Goal: Register for event/course

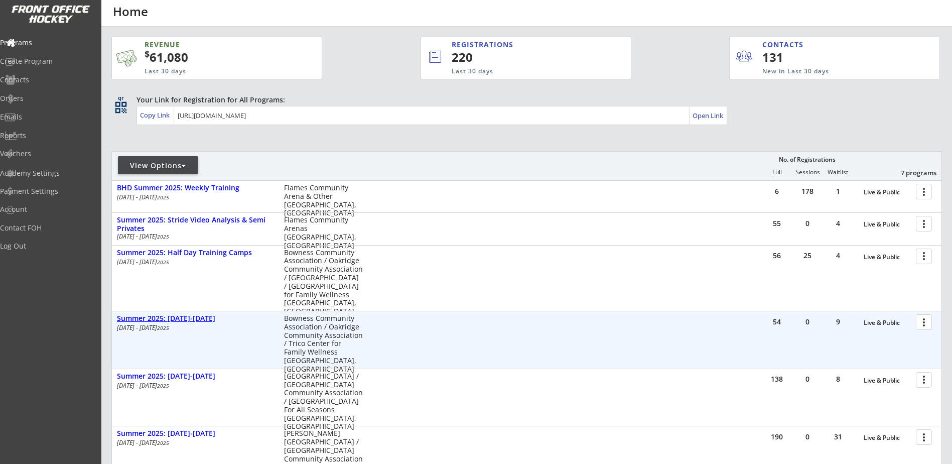
click at [177, 319] on div "Summer 2025: [DATE]-[DATE]" at bounding box center [195, 318] width 157 height 9
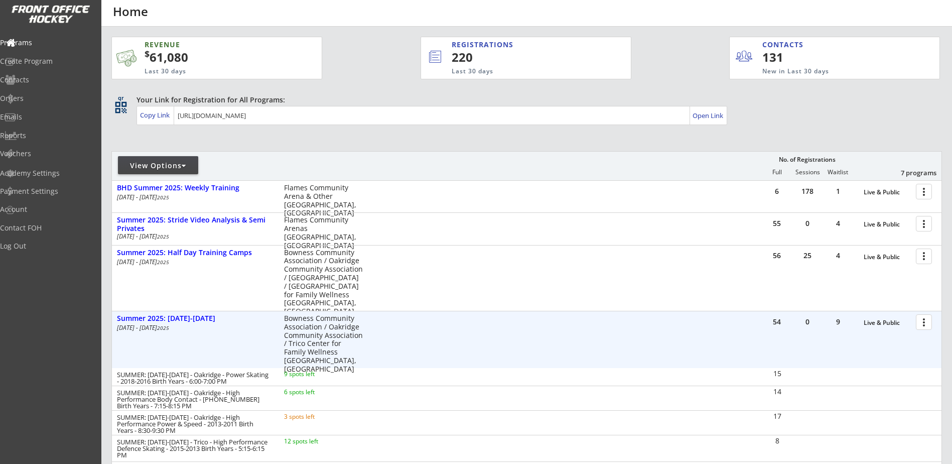
scroll to position [117, 0]
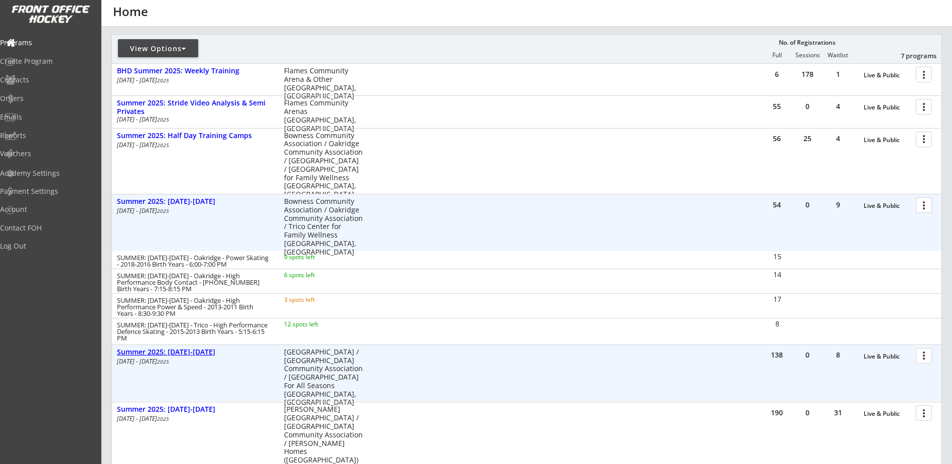
click at [176, 357] on div "Summer 2025: [DATE]-[DATE]" at bounding box center [195, 352] width 157 height 11
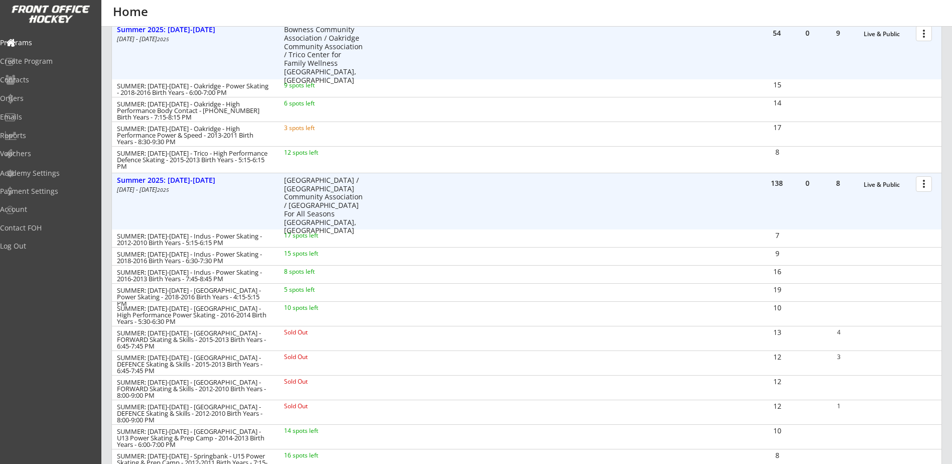
scroll to position [351, 0]
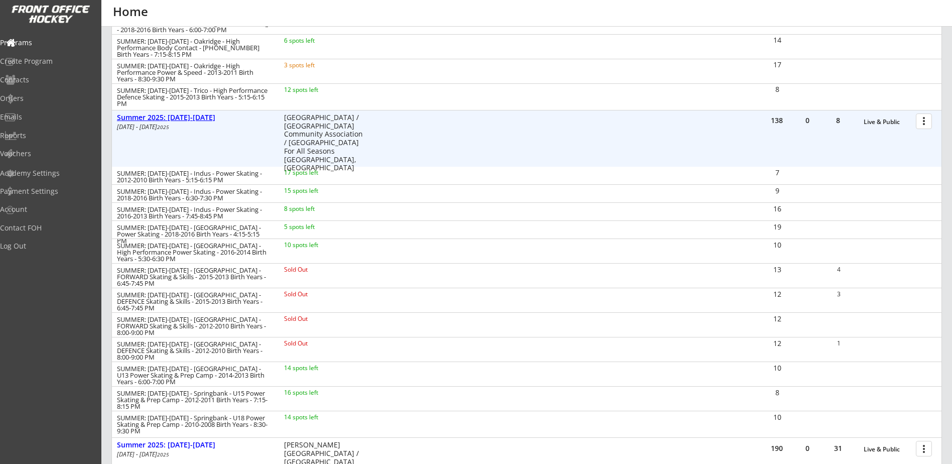
click at [189, 118] on div "Summer 2025: [DATE]-[DATE]" at bounding box center [195, 117] width 157 height 9
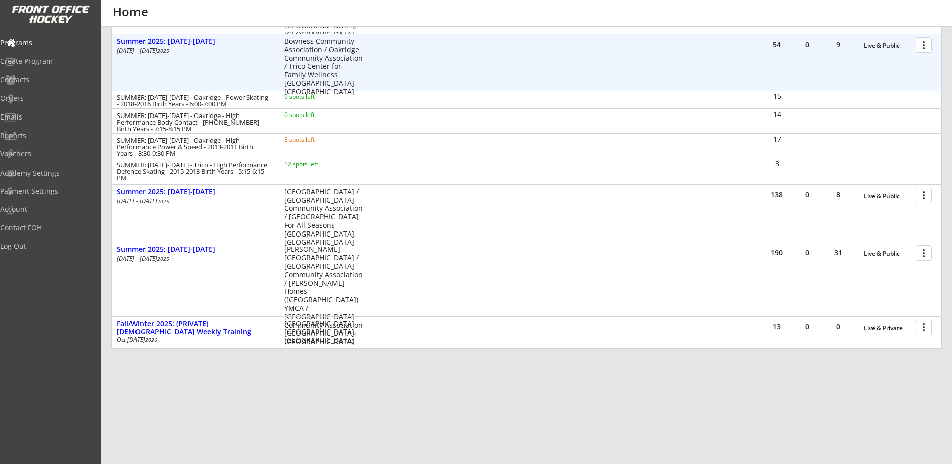
scroll to position [277, 0]
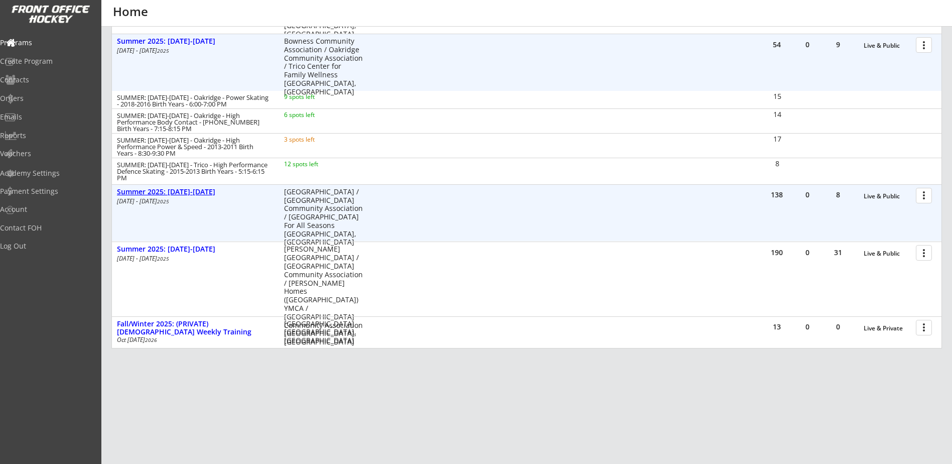
click at [186, 193] on div "Summer 2025: [DATE]-[DATE]" at bounding box center [195, 192] width 157 height 9
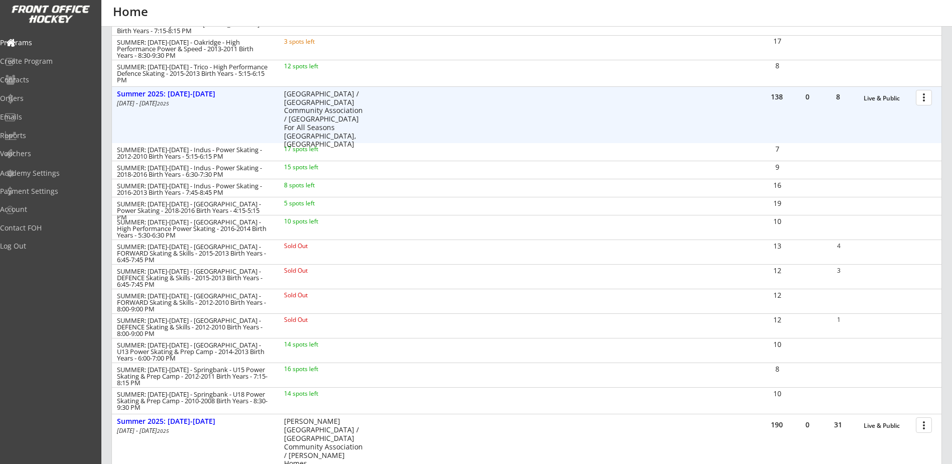
scroll to position [394, 0]
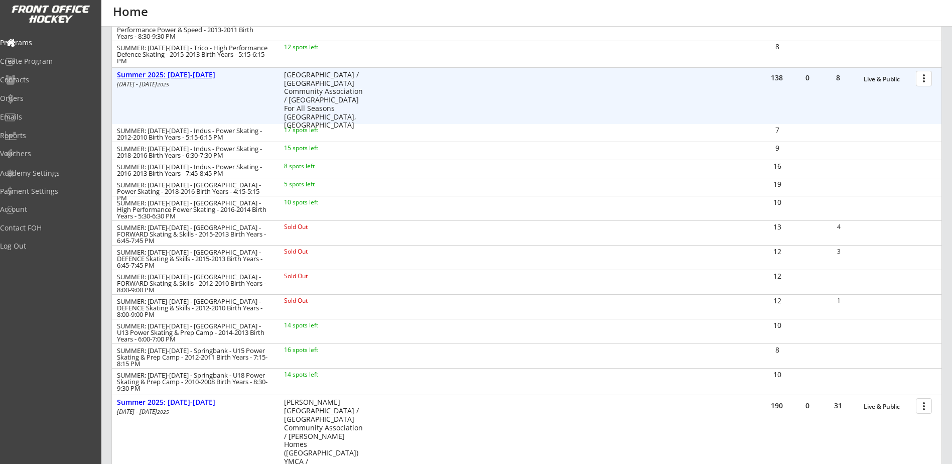
click at [184, 74] on div "Summer 2025: [DATE]-[DATE]" at bounding box center [195, 75] width 157 height 9
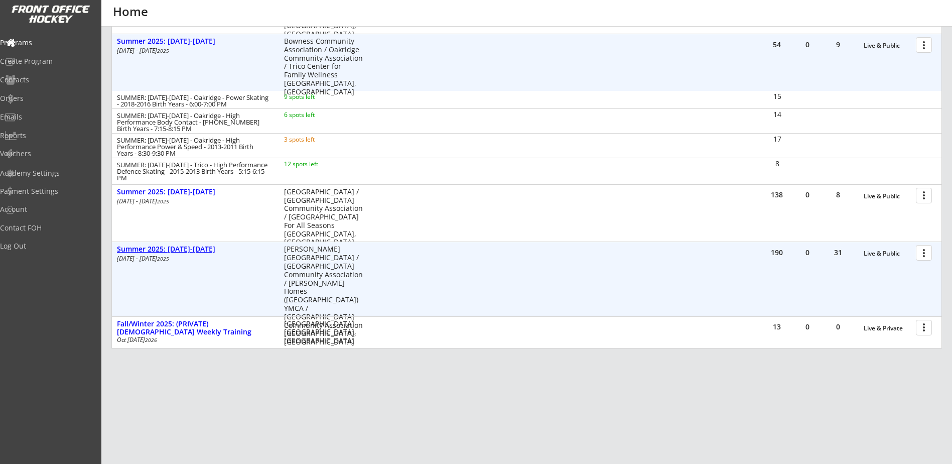
click at [188, 247] on div "Summer 2025: [DATE]-[DATE]" at bounding box center [195, 249] width 157 height 9
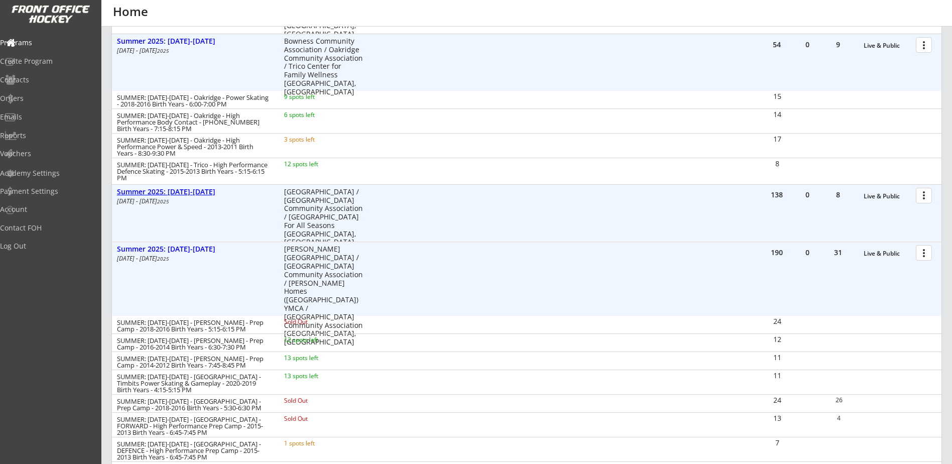
click at [181, 196] on div "Summer 2025: [DATE]-[DATE]" at bounding box center [195, 192] width 157 height 9
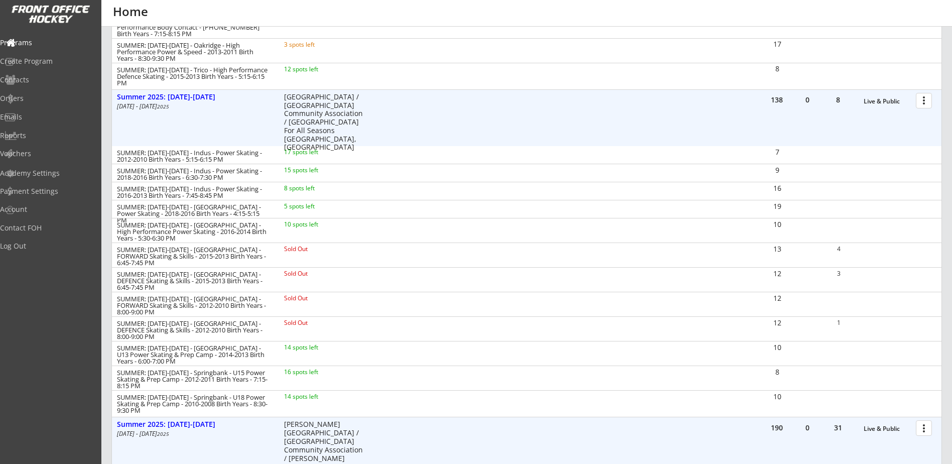
scroll to position [394, 0]
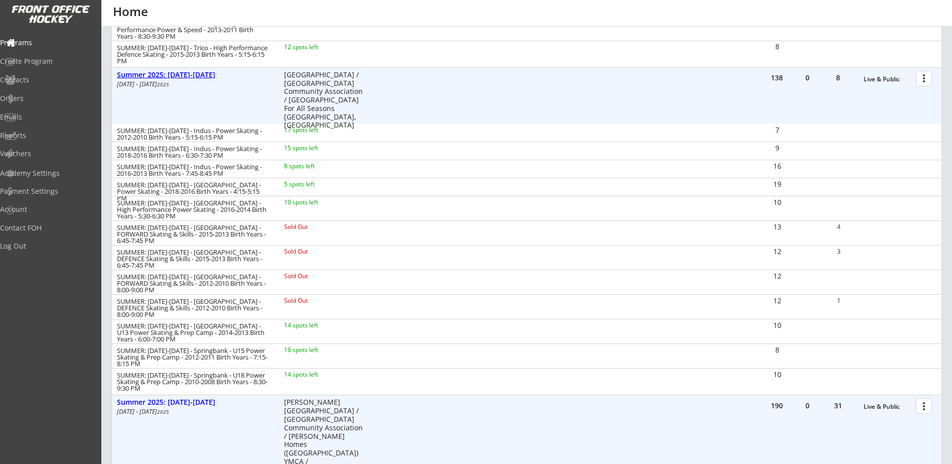
click at [180, 79] on div "Summer 2025: [DATE]-[DATE]" at bounding box center [195, 75] width 157 height 9
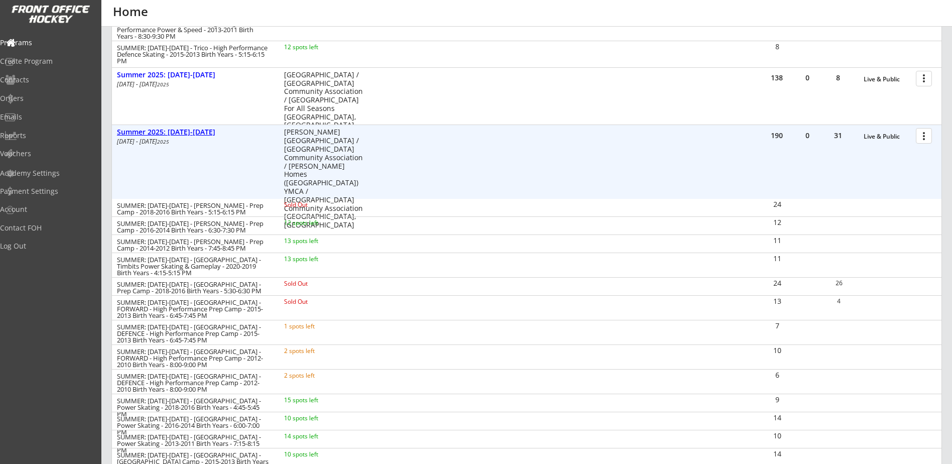
click at [181, 131] on div "Summer 2025: [DATE]-[DATE]" at bounding box center [195, 132] width 157 height 9
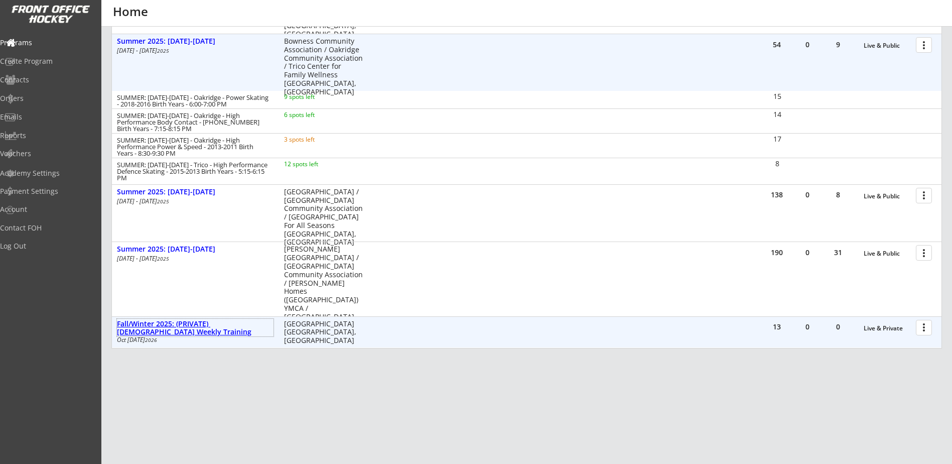
click at [232, 327] on div "Fall/Winter 2025: (PRIVATE) [DEMOGRAPHIC_DATA] Weekly Training" at bounding box center [195, 328] width 157 height 17
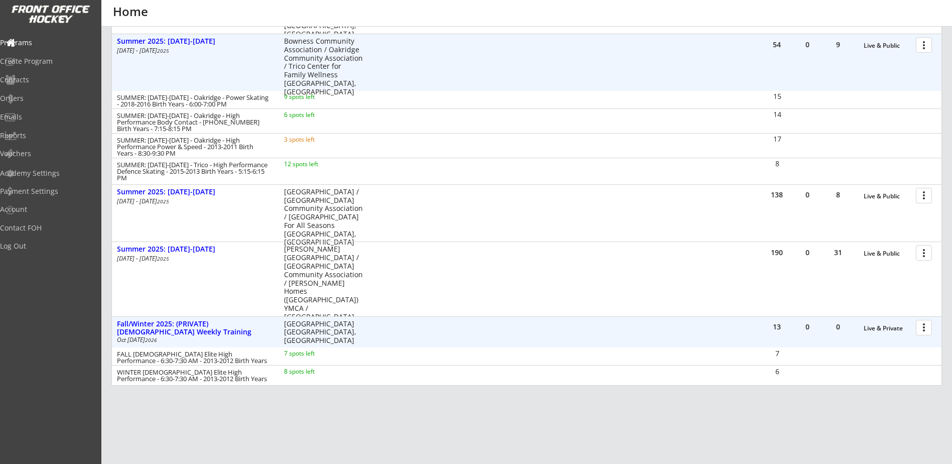
scroll to position [160, 0]
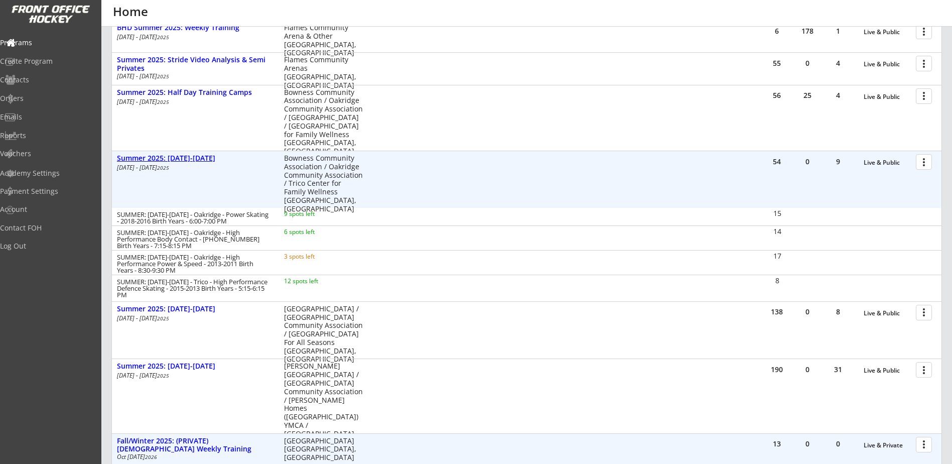
click at [189, 157] on div "Summer 2025: [DATE]-[DATE]" at bounding box center [195, 158] width 157 height 9
